Goal: Find specific page/section: Find specific page/section

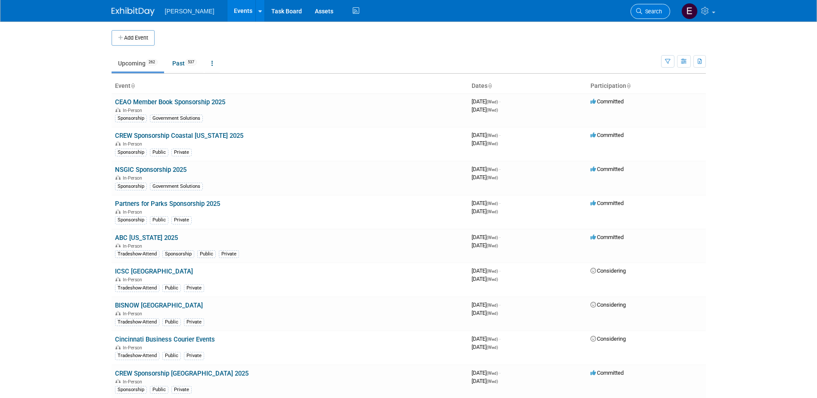
click at [659, 7] on link "Search" at bounding box center [651, 11] width 40 height 15
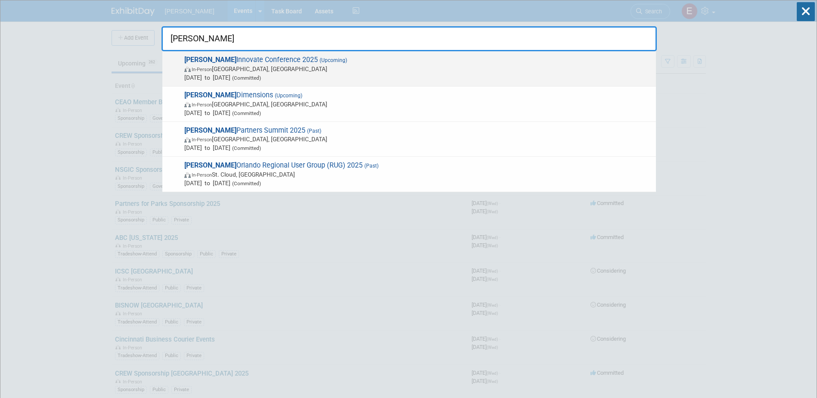
type input "trimble"
click at [272, 71] on span "In-Person Salt Lake City, UT" at bounding box center [417, 69] width 467 height 9
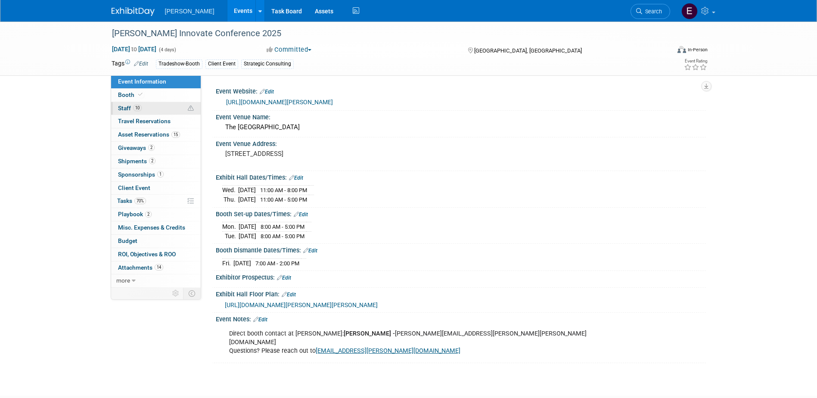
click at [144, 104] on link "10 Staff 10" at bounding box center [156, 108] width 90 height 13
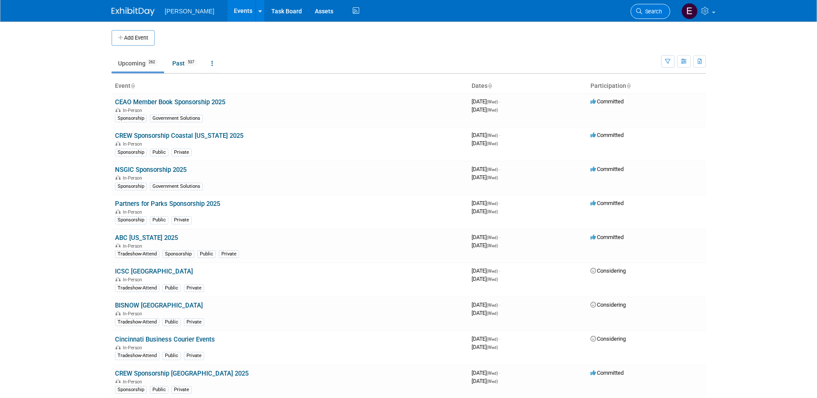
click at [659, 11] on span "Search" at bounding box center [652, 11] width 20 height 6
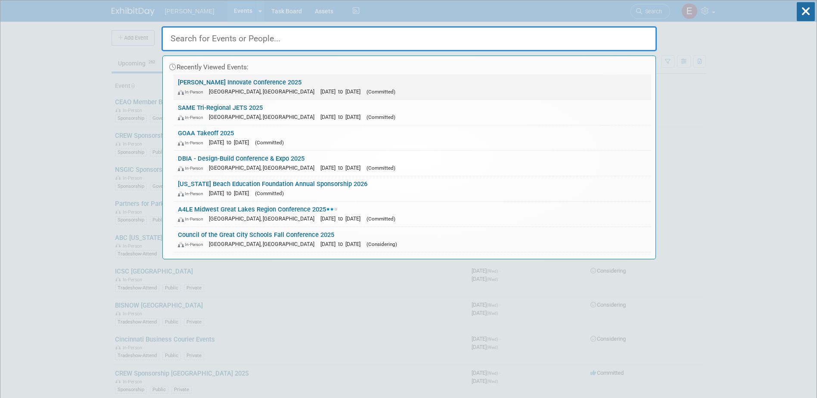
click at [215, 80] on link "Trimble Innovate Conference 2025 In-Person Salt Lake City, UT Oct 14, 2025 to O…" at bounding box center [413, 87] width 478 height 25
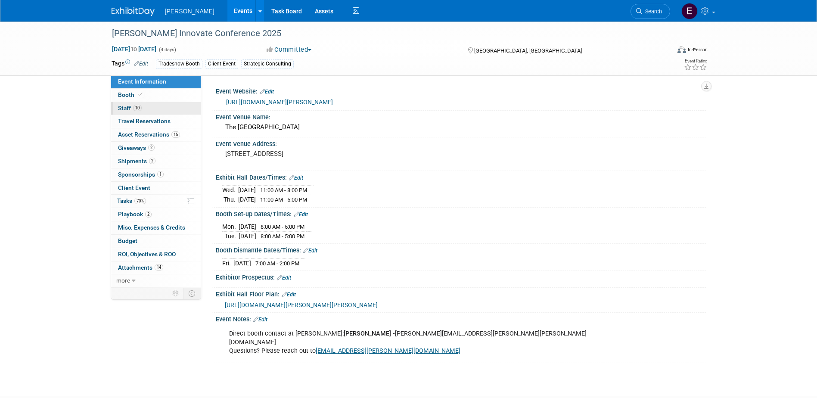
click at [151, 109] on link "10 Staff 10" at bounding box center [156, 108] width 90 height 13
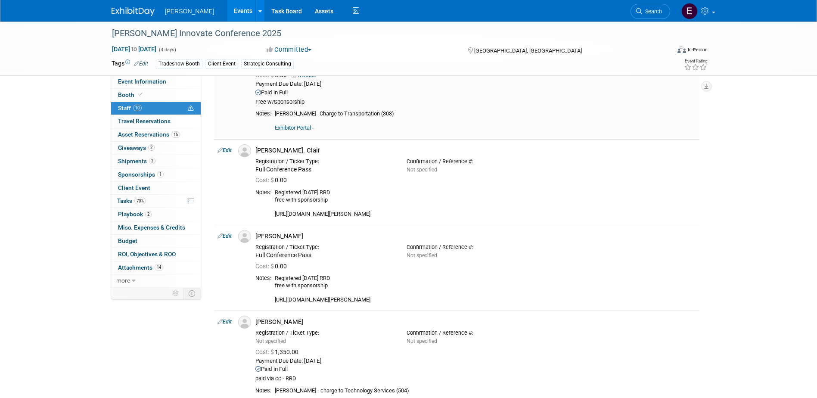
scroll to position [129, 0]
